Goal: Find specific page/section: Find specific page/section

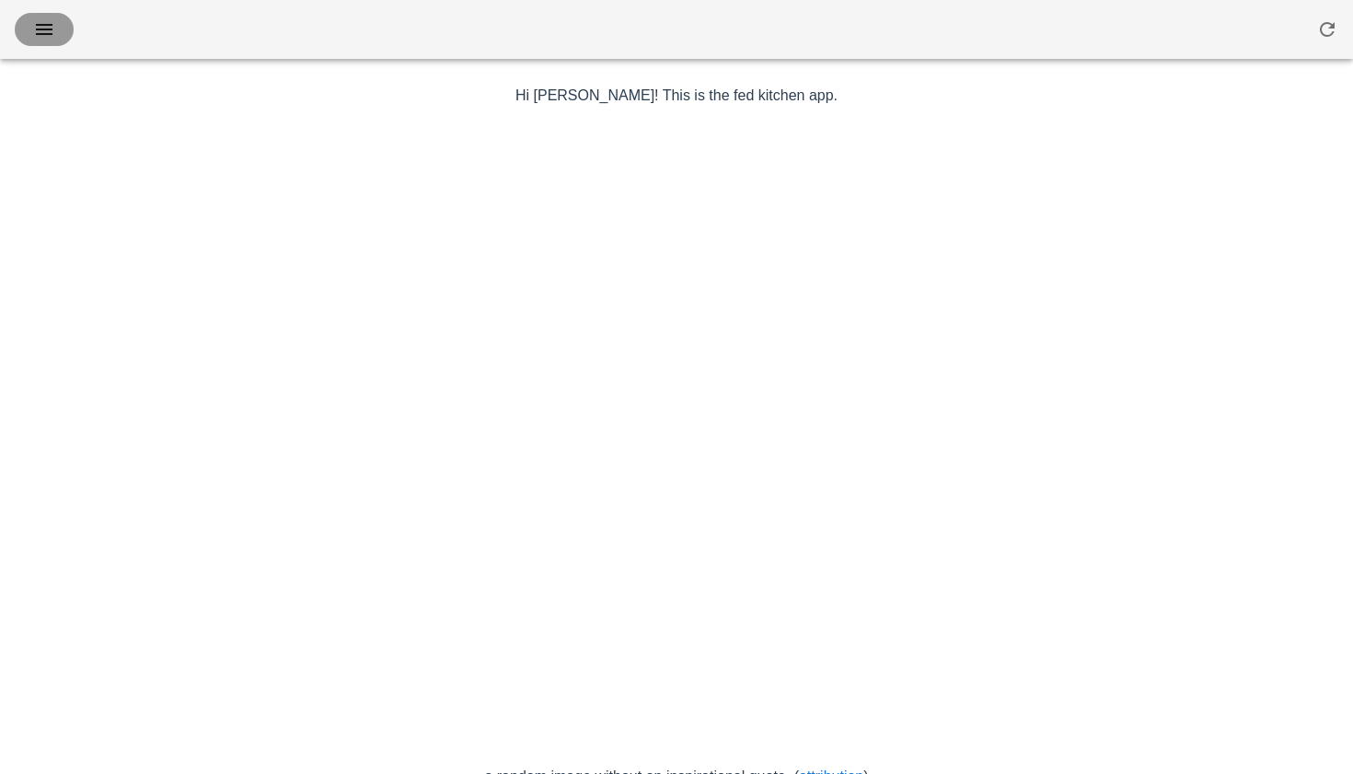
click at [63, 29] on button "button" at bounding box center [44, 29] width 59 height 33
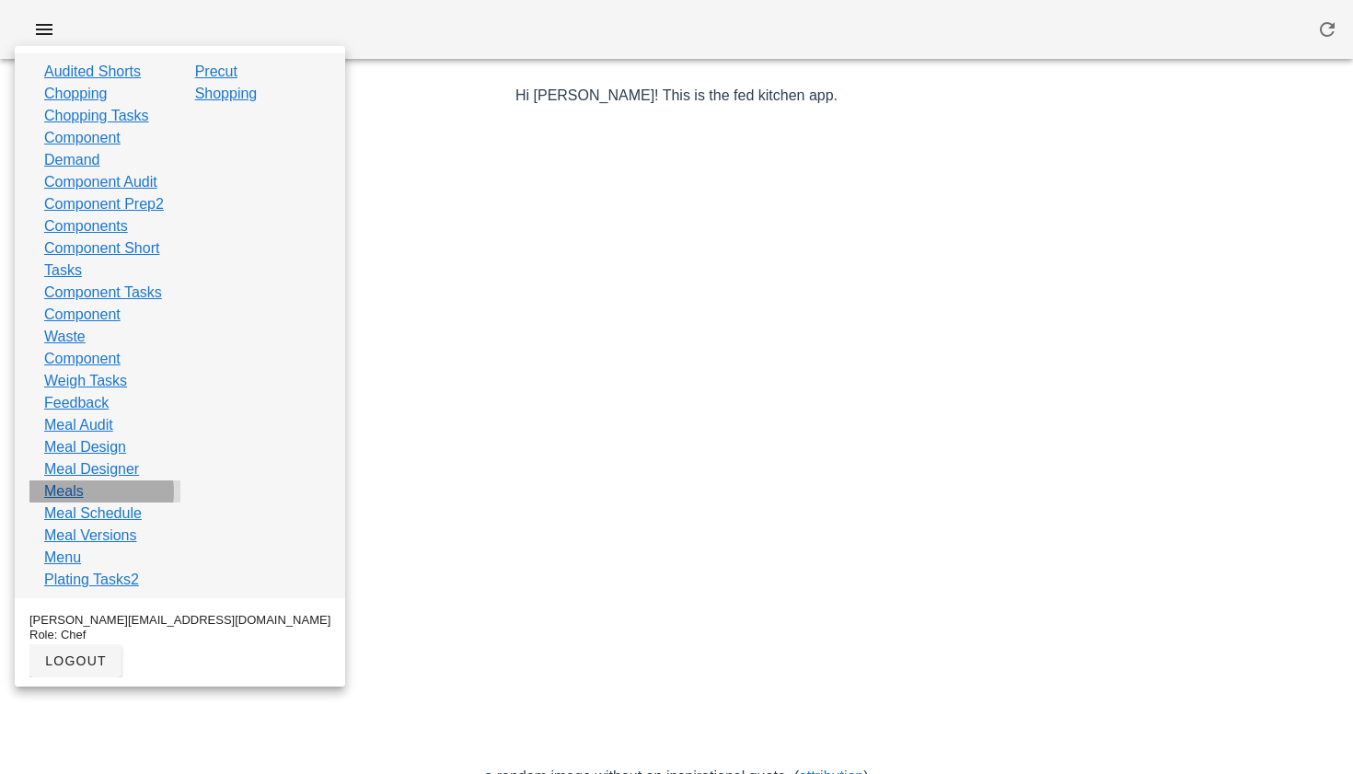
click at [87, 503] on div "Meals" at bounding box center [104, 491] width 151 height 22
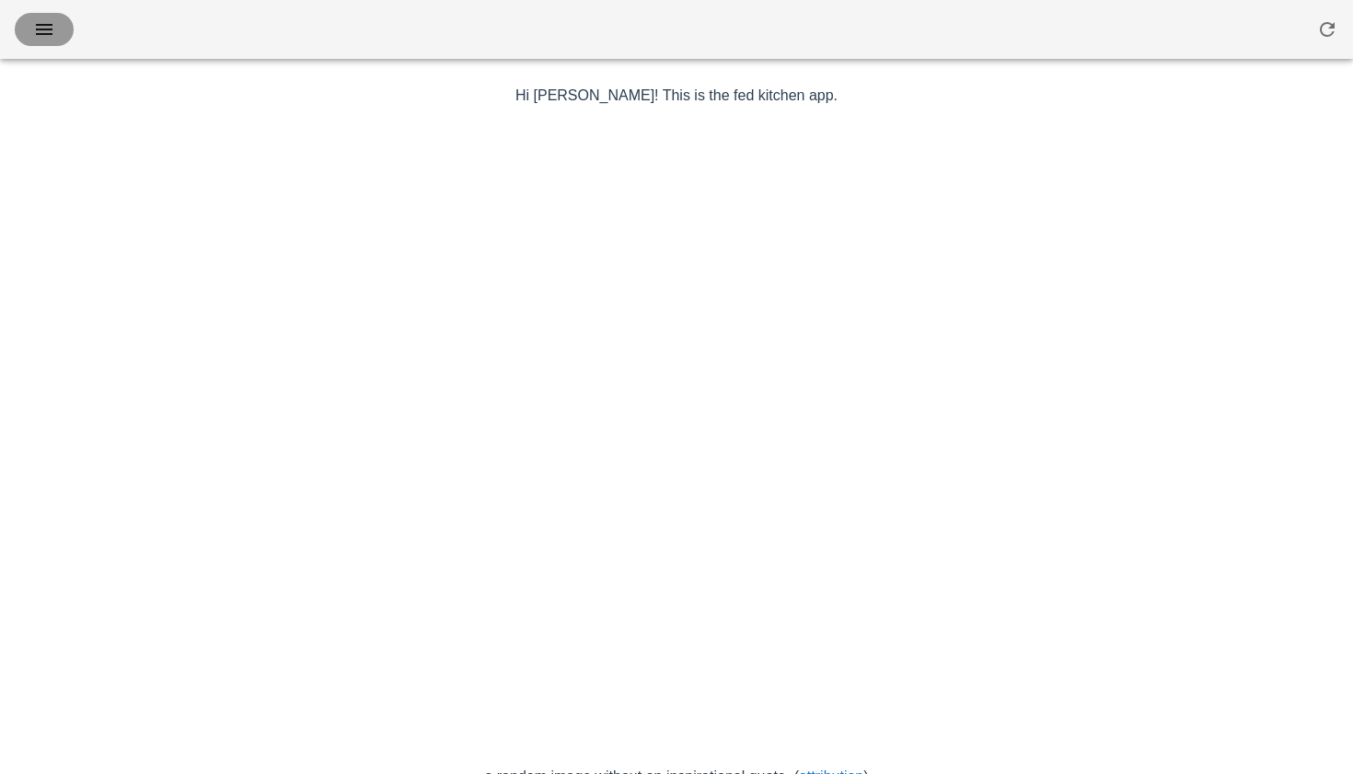
click at [37, 29] on icon "button" at bounding box center [44, 29] width 22 height 22
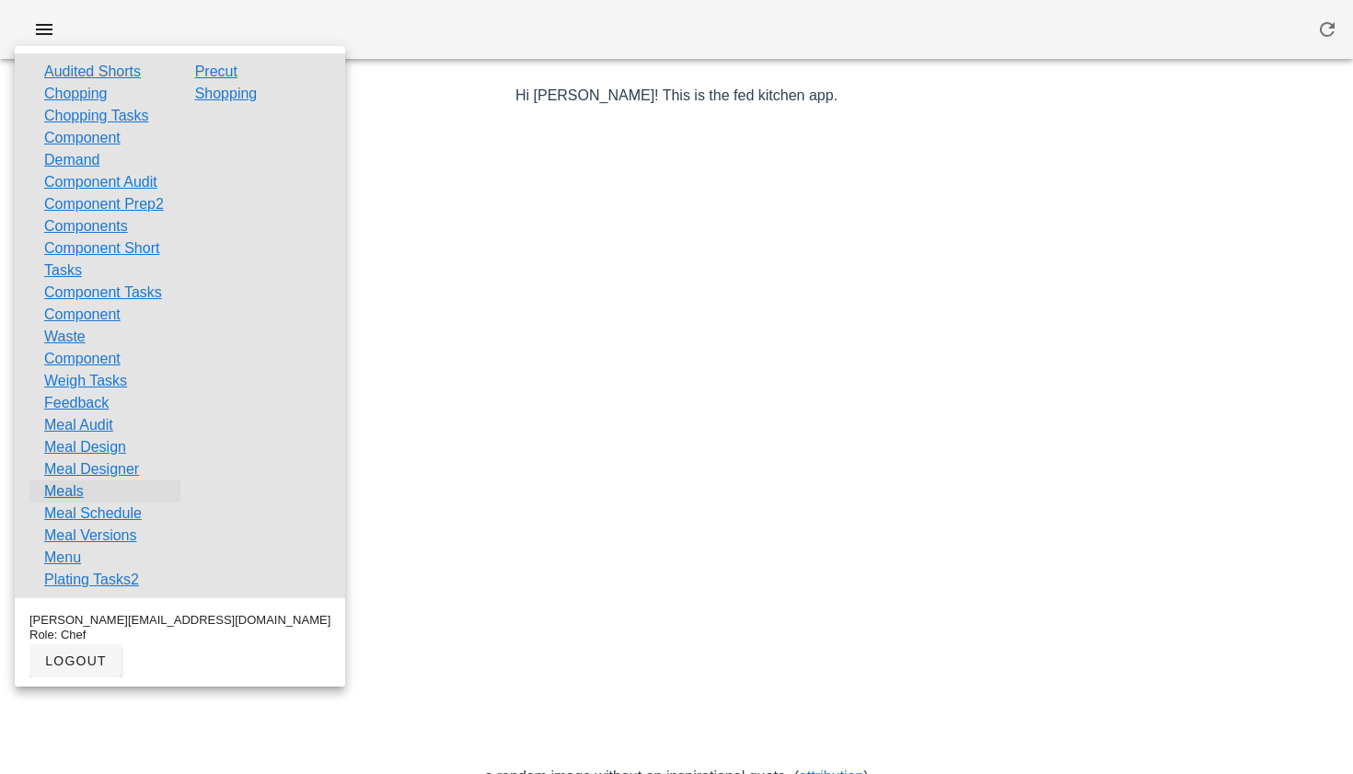
click at [65, 503] on link "Meals" at bounding box center [64, 491] width 40 height 22
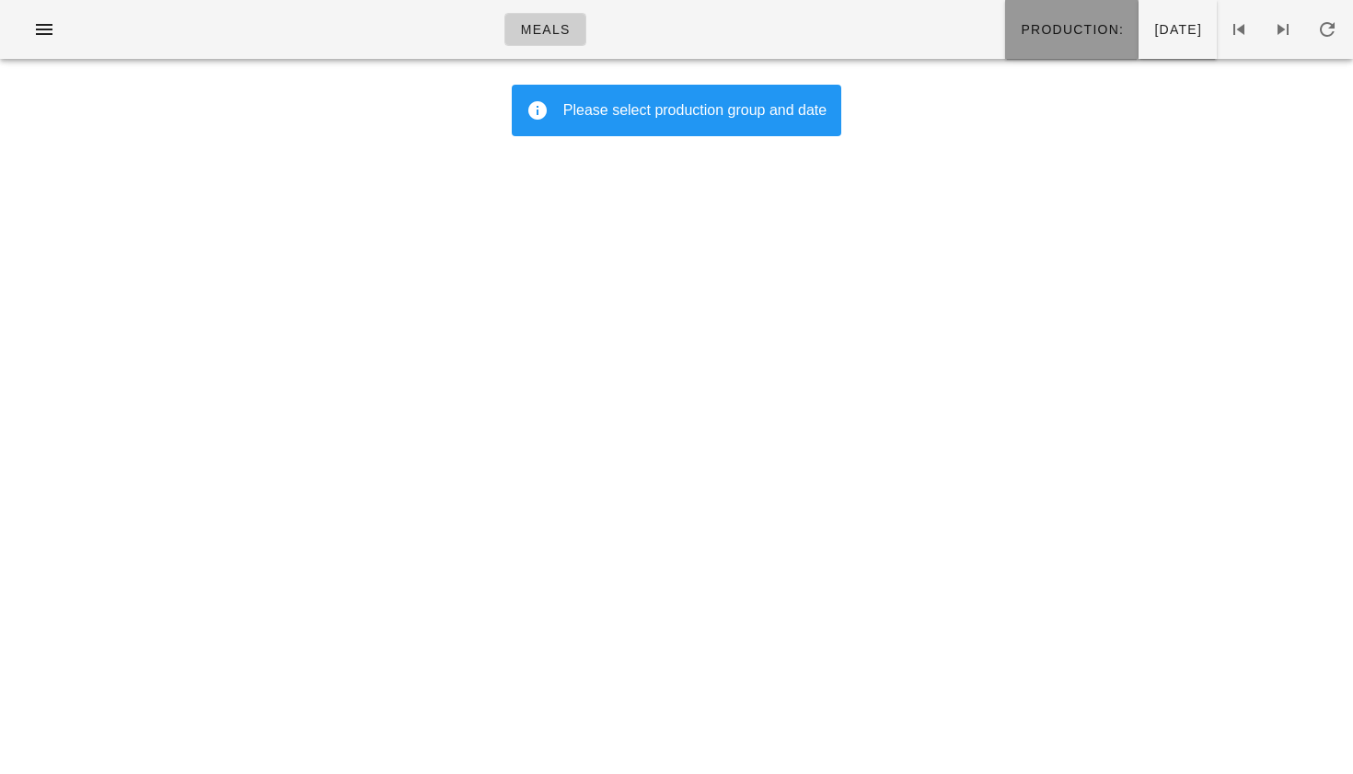
click at [1035, 28] on span "Production:" at bounding box center [1072, 29] width 104 height 15
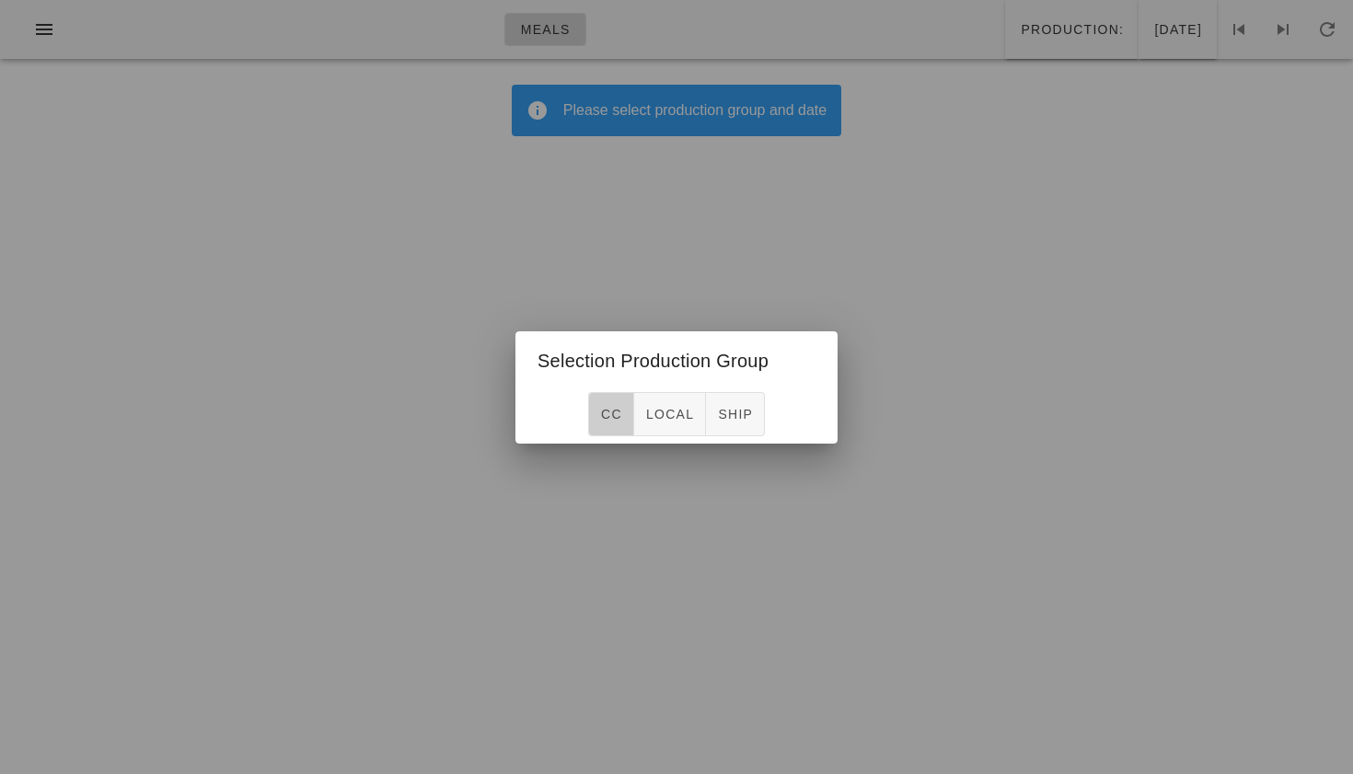
click at [621, 424] on button "CC" at bounding box center [611, 414] width 46 height 44
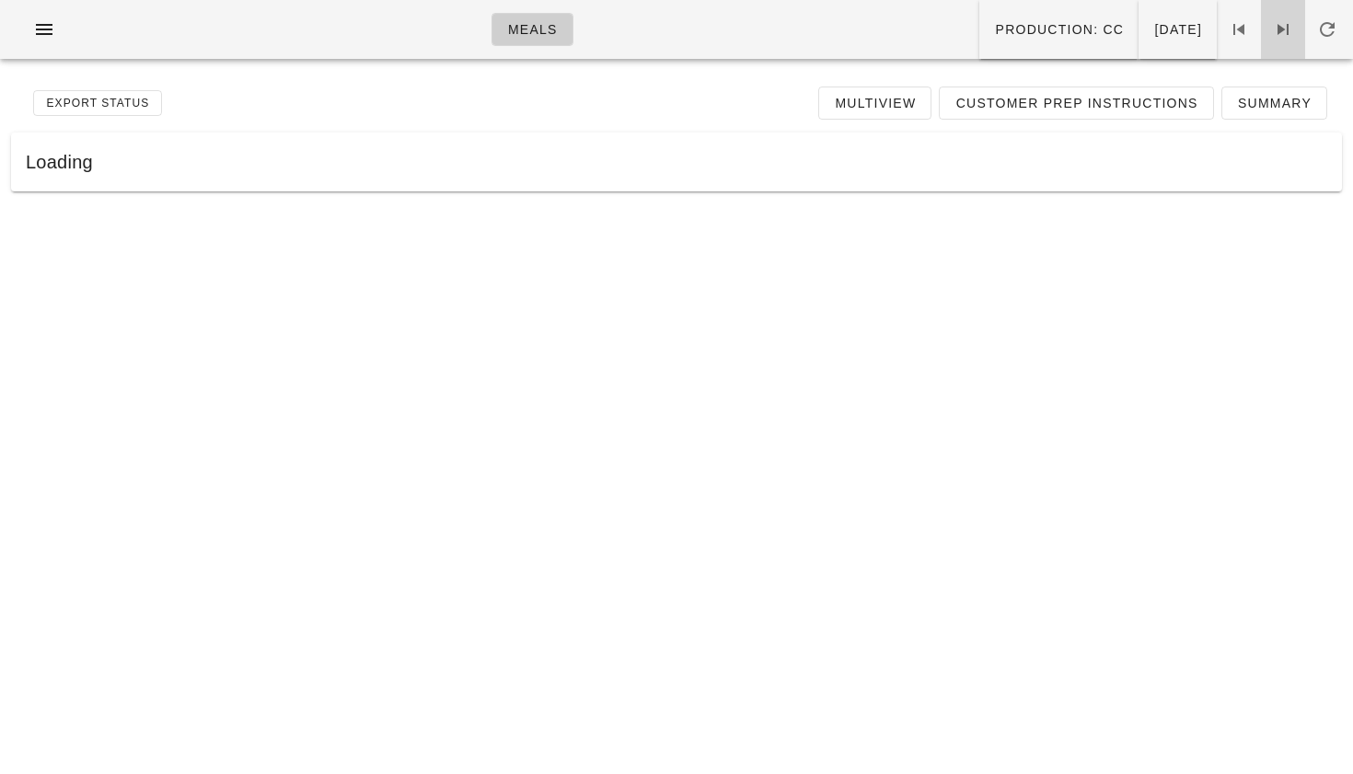
click at [1284, 28] on icon at bounding box center [1283, 29] width 22 height 22
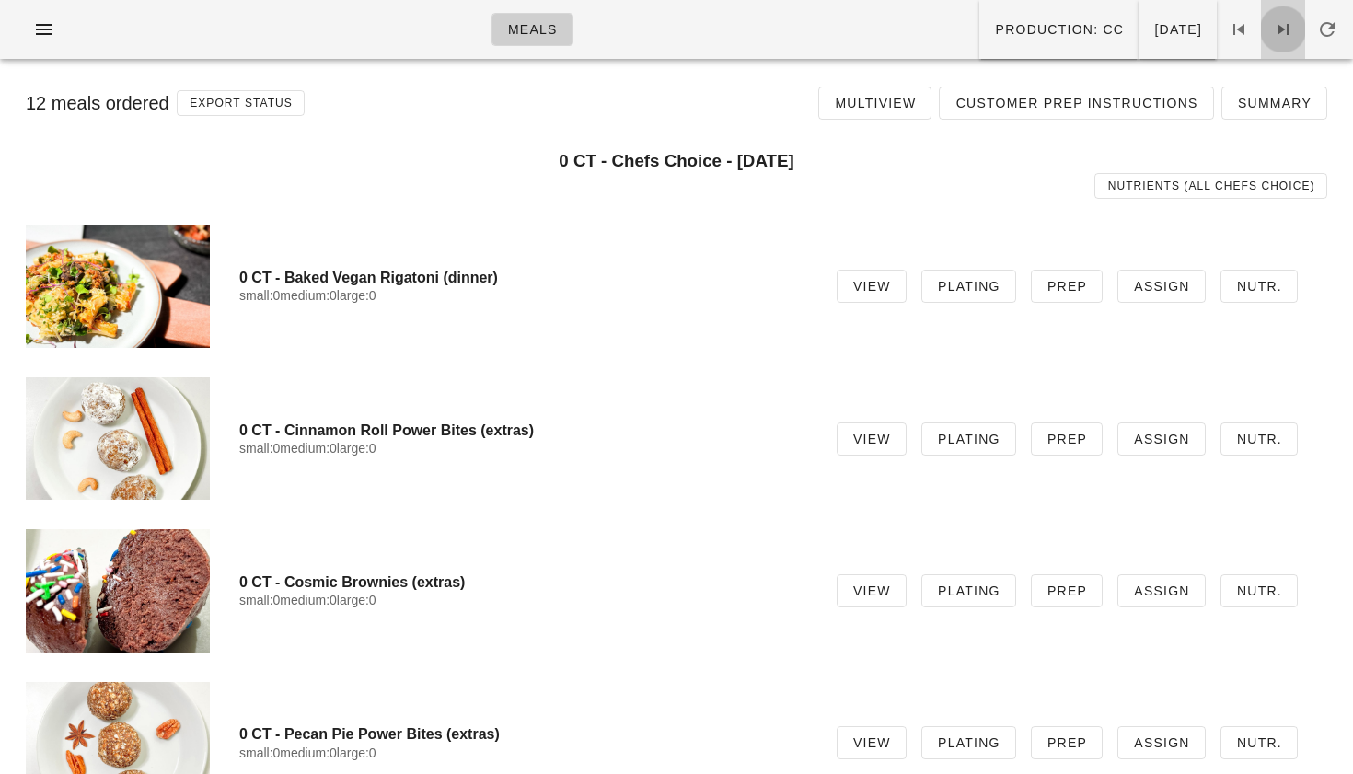
click at [1284, 28] on icon at bounding box center [1283, 29] width 22 height 22
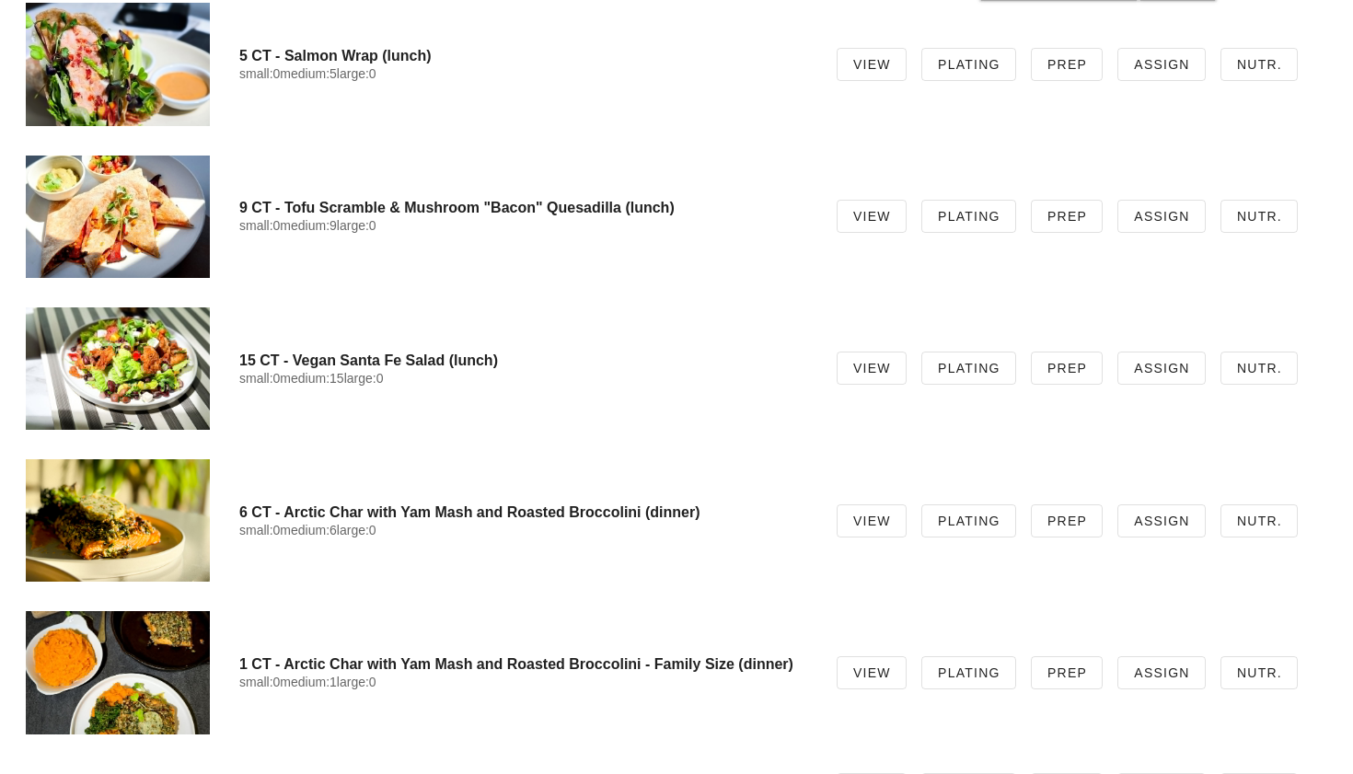
scroll to position [5466, 0]
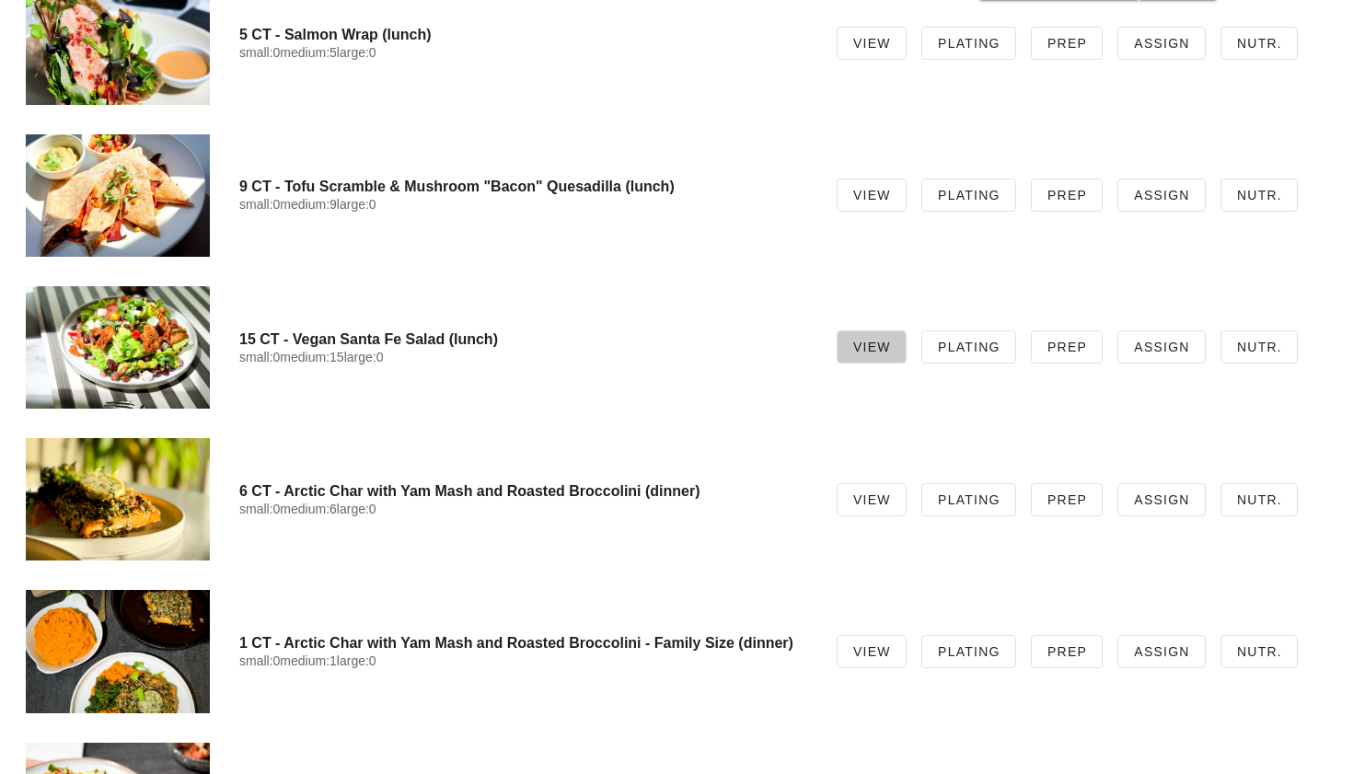
click at [880, 349] on span "View" at bounding box center [871, 347] width 39 height 15
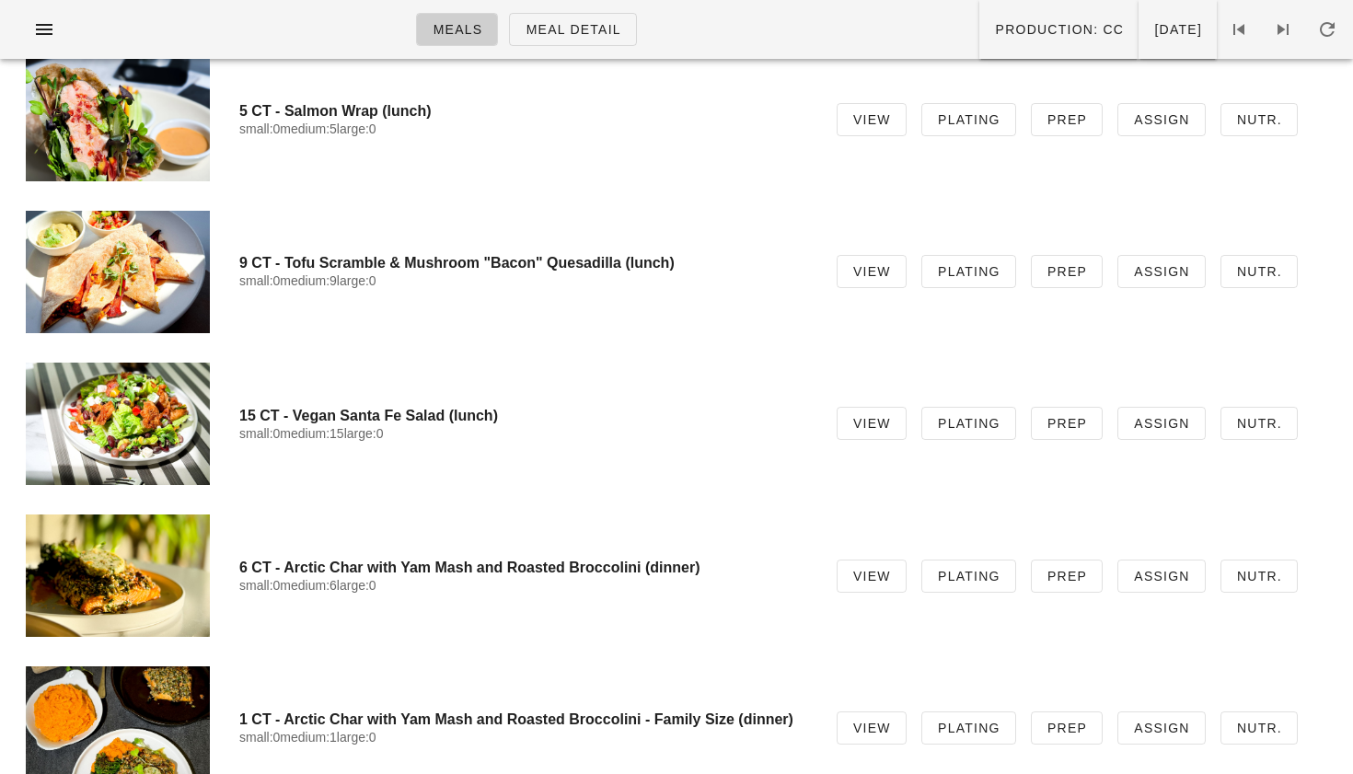
scroll to position [3097, 0]
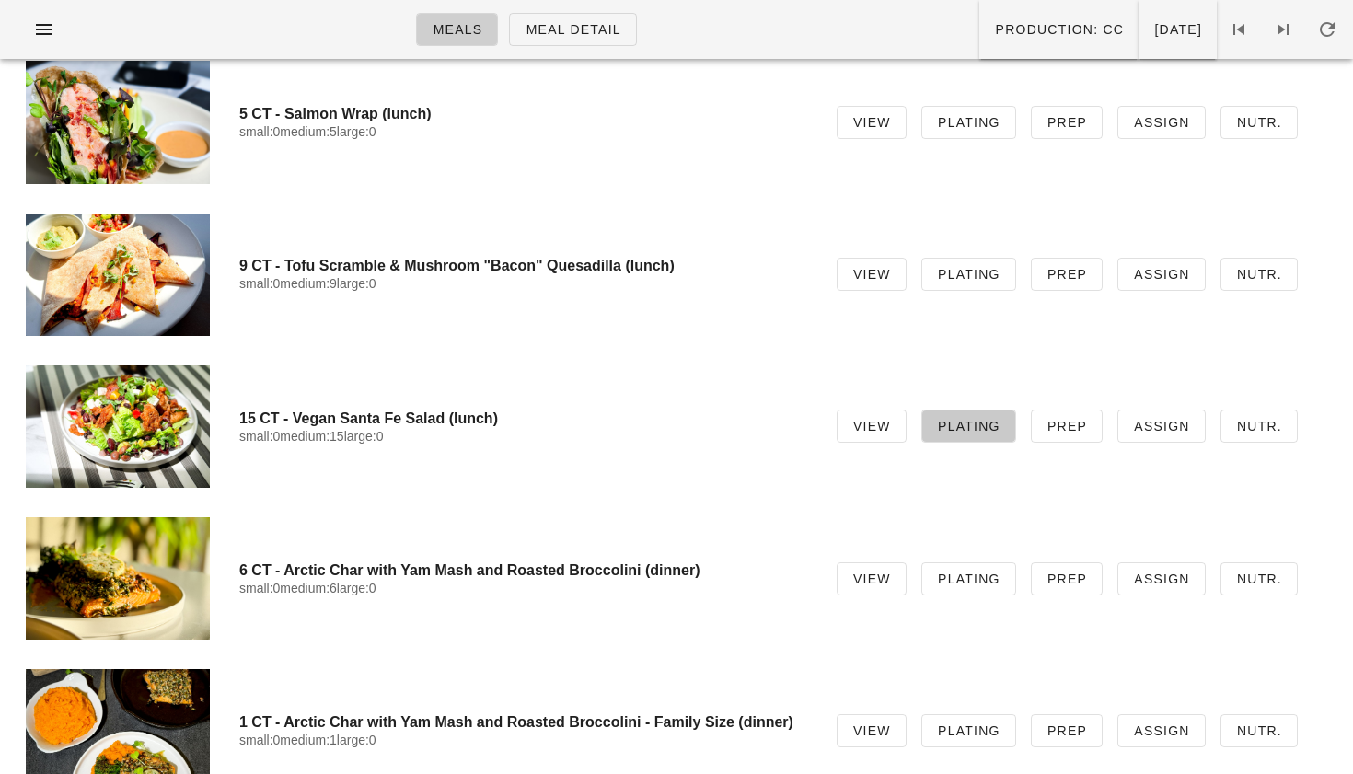
click at [1000, 433] on span "Plating" at bounding box center [969, 426] width 64 height 15
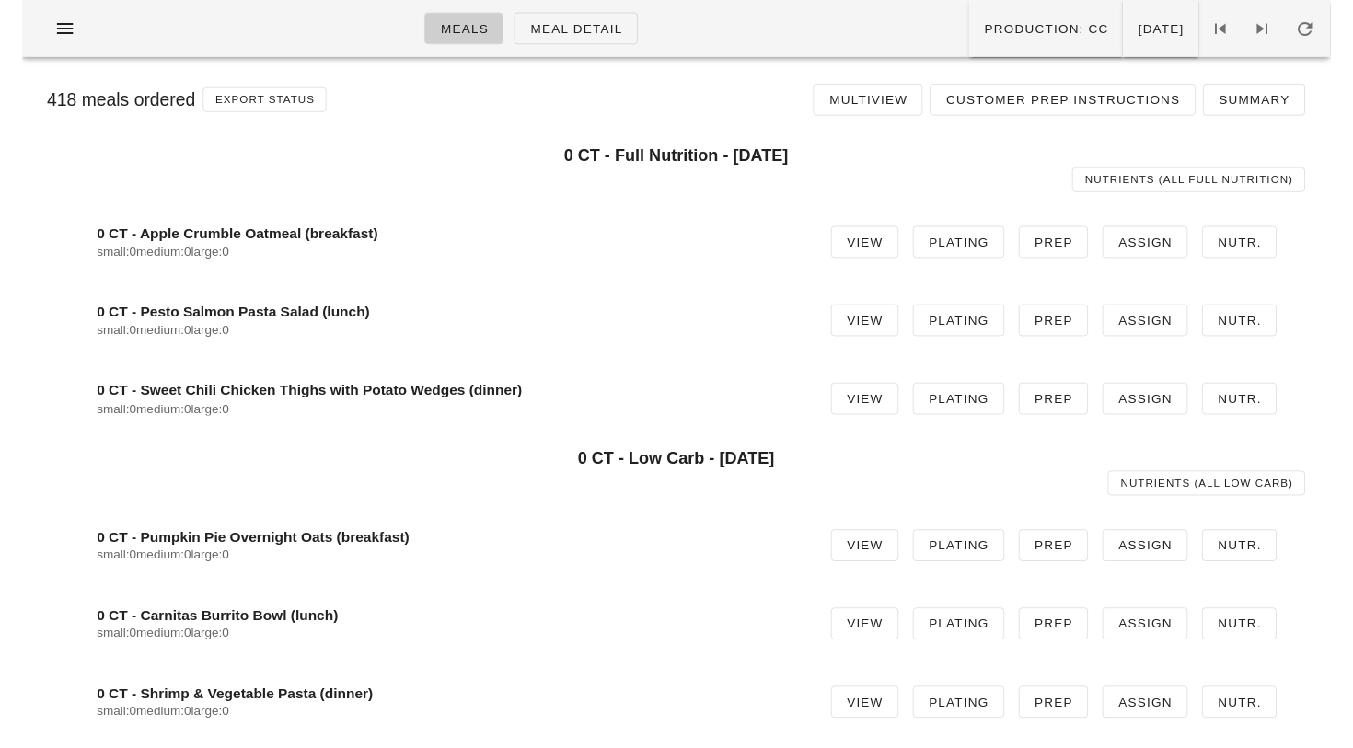
scroll to position [3097, 0]
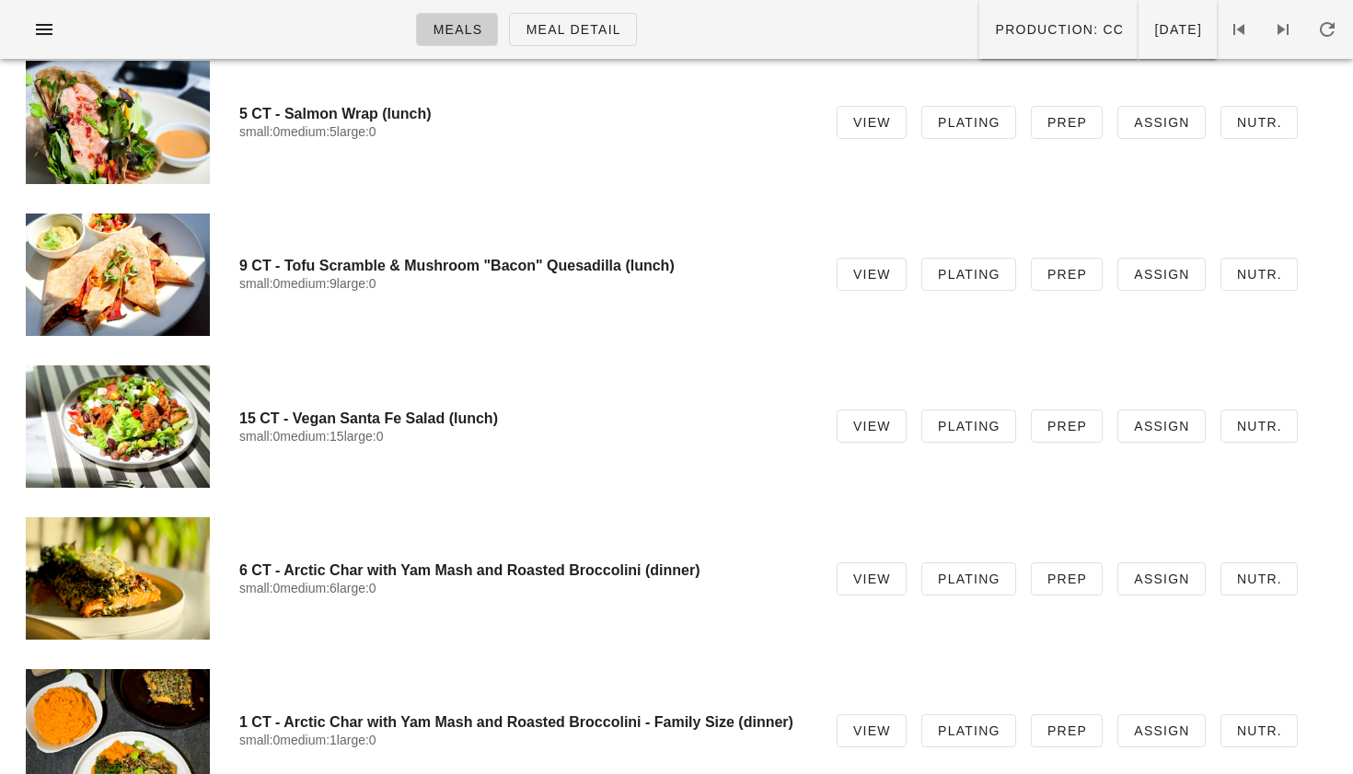
click at [179, 434] on div at bounding box center [118, 426] width 184 height 122
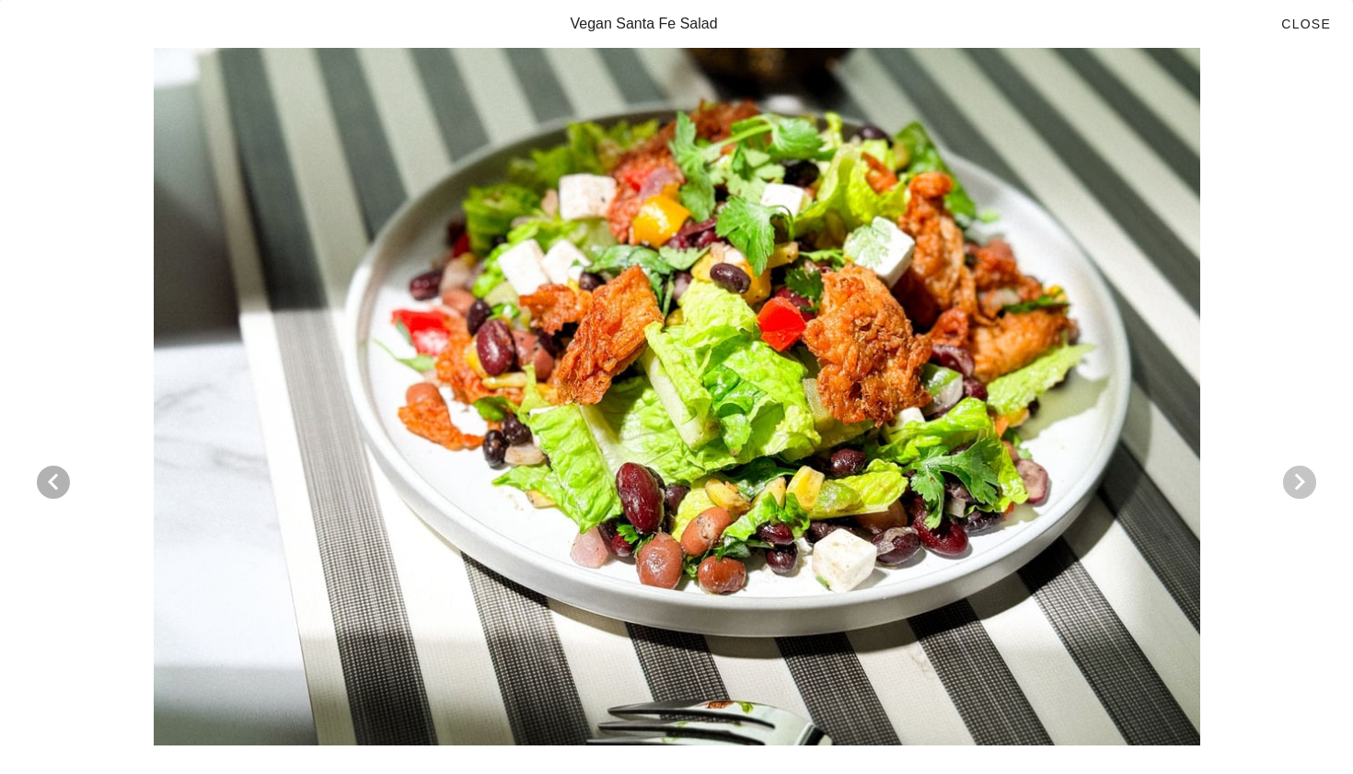
click at [1302, 480] on icon "Next visual" at bounding box center [1300, 482] width 22 height 22
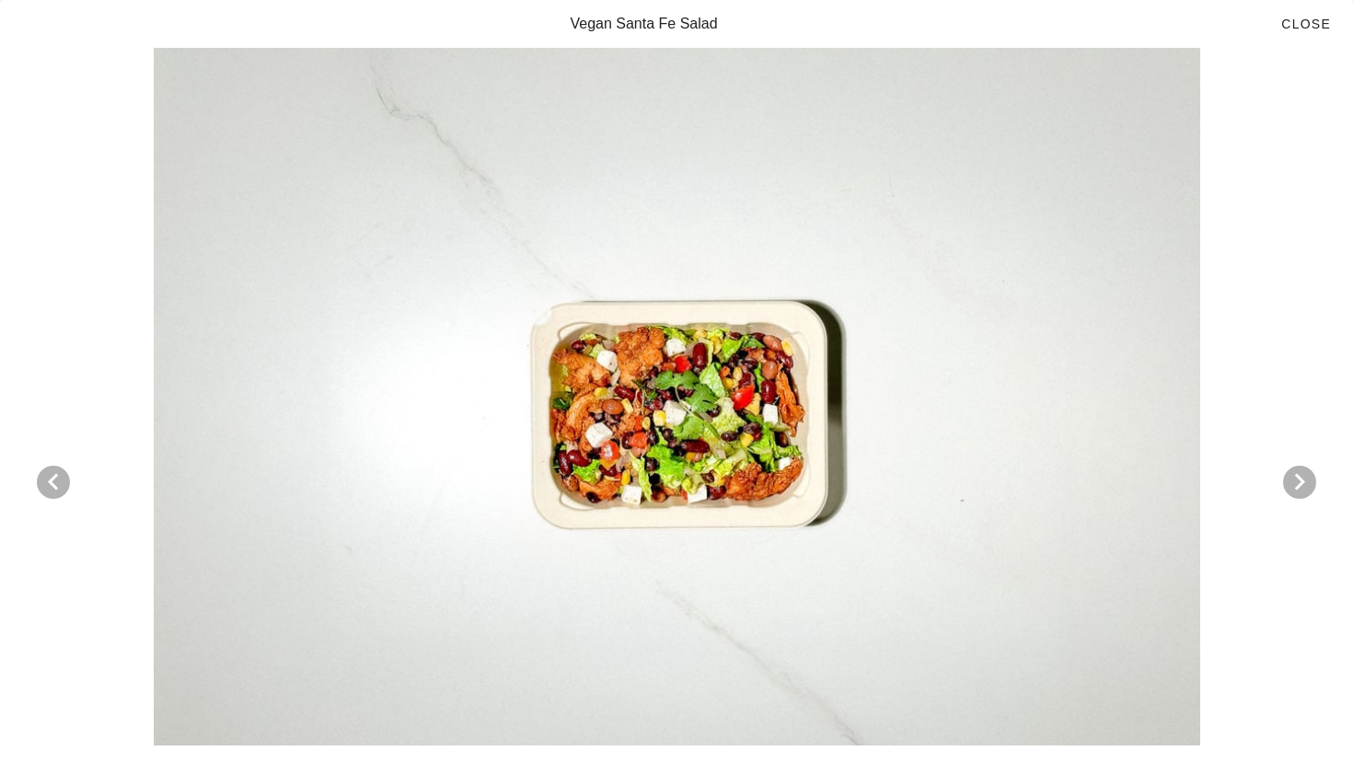
click at [759, 445] on div at bounding box center [676, 397] width 1309 height 698
click at [673, 377] on div at bounding box center [676, 397] width 1309 height 698
click at [536, 411] on div at bounding box center [676, 397] width 1309 height 698
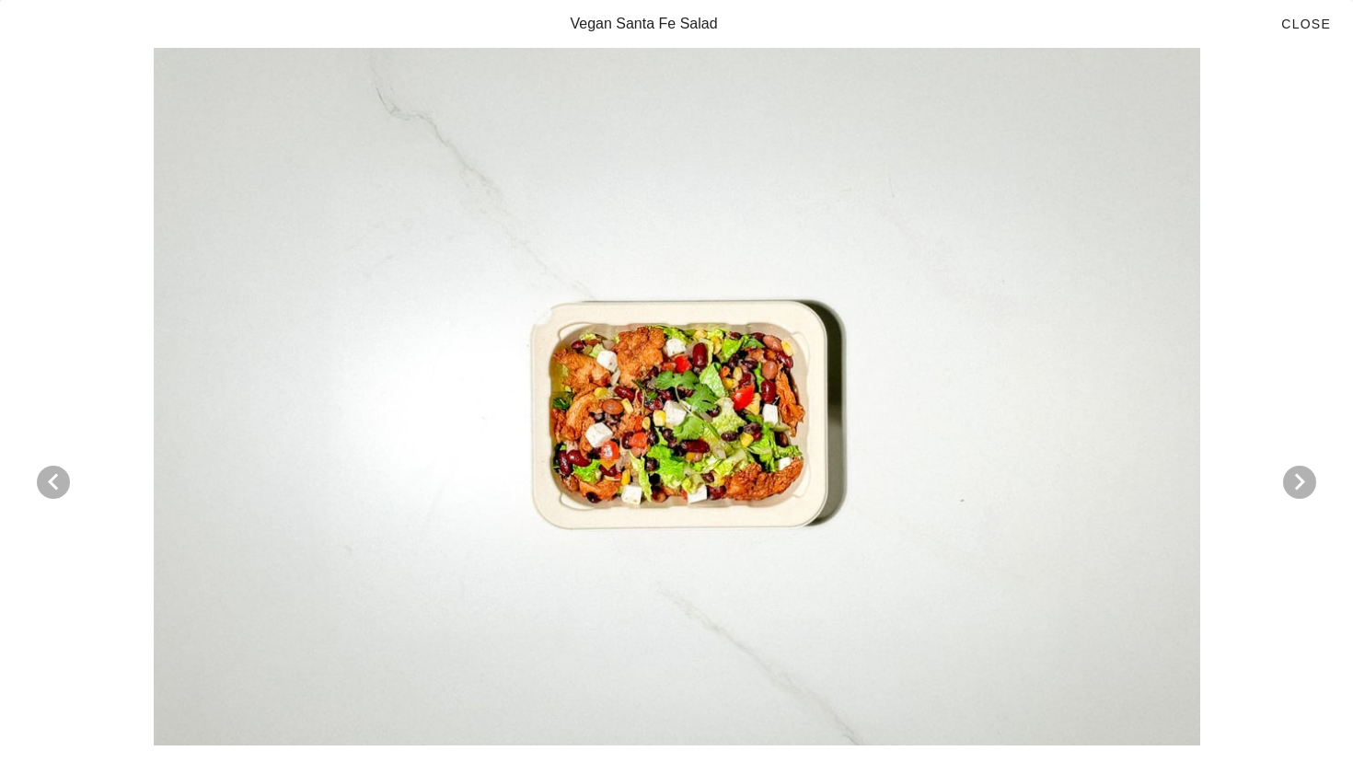
click at [807, 351] on div at bounding box center [676, 397] width 1309 height 698
drag, startPoint x: 1009, startPoint y: 308, endPoint x: 1013, endPoint y: 275, distance: 33.5
click at [1014, 276] on div at bounding box center [676, 397] width 1309 height 698
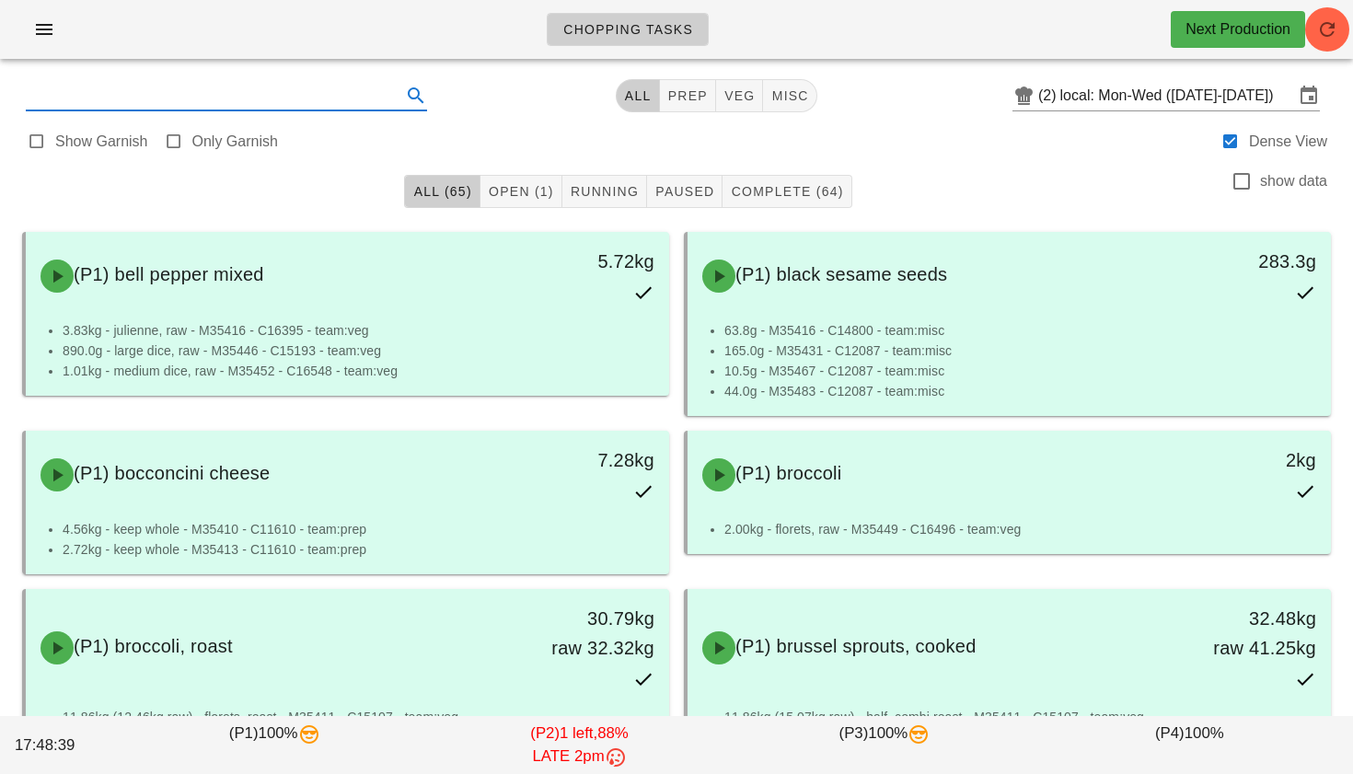
click at [207, 108] on input "text" at bounding box center [212, 95] width 372 height 29
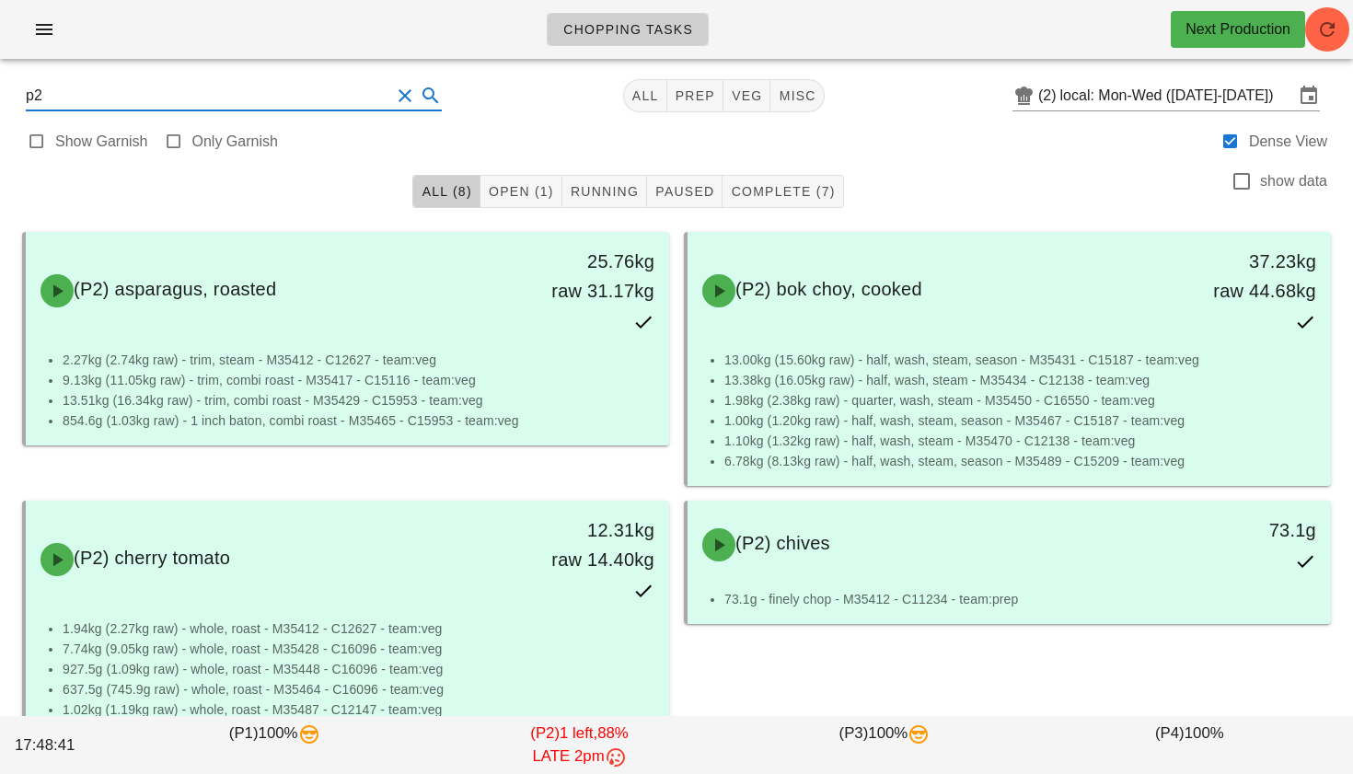
type input "p2"
click at [529, 197] on span "Open (1)" at bounding box center [521, 191] width 66 height 15
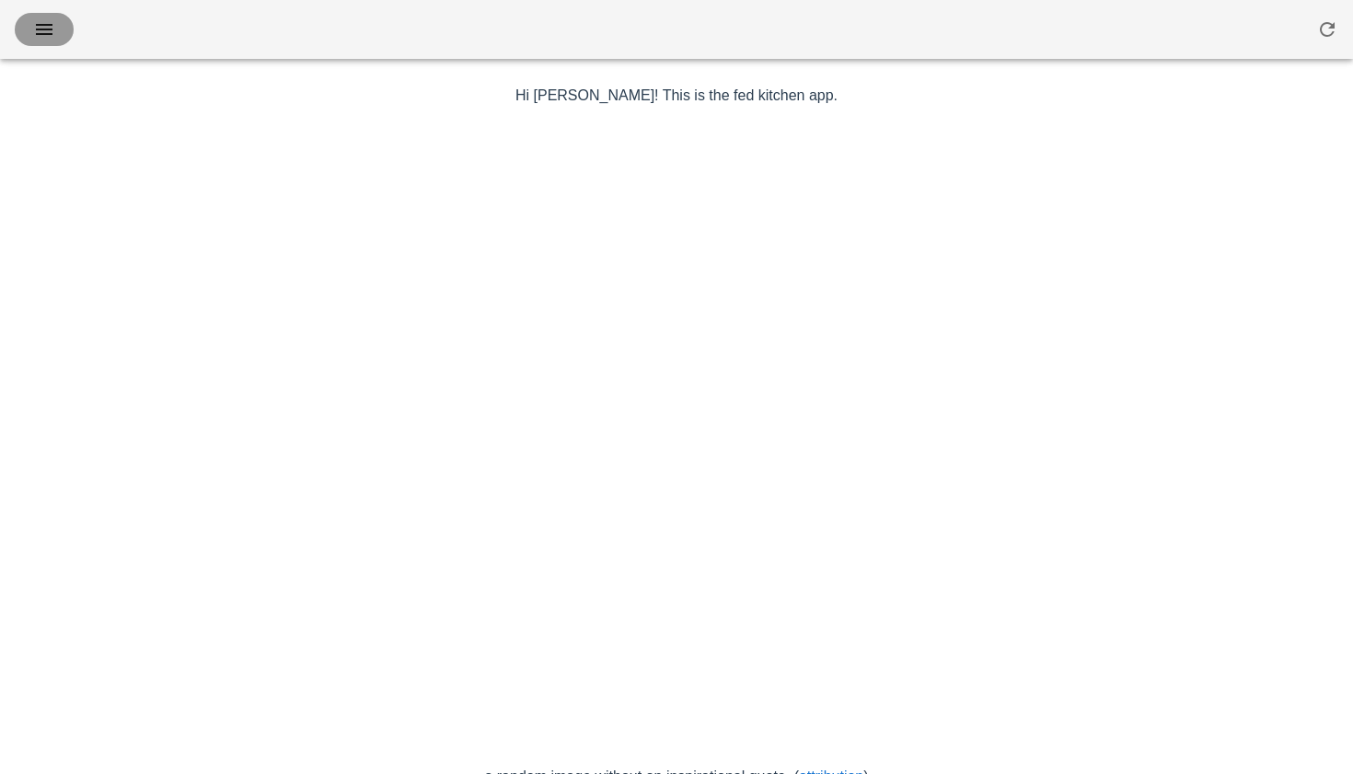
click at [36, 29] on icon "button" at bounding box center [44, 29] width 22 height 22
